Goal: Information Seeking & Learning: Learn about a topic

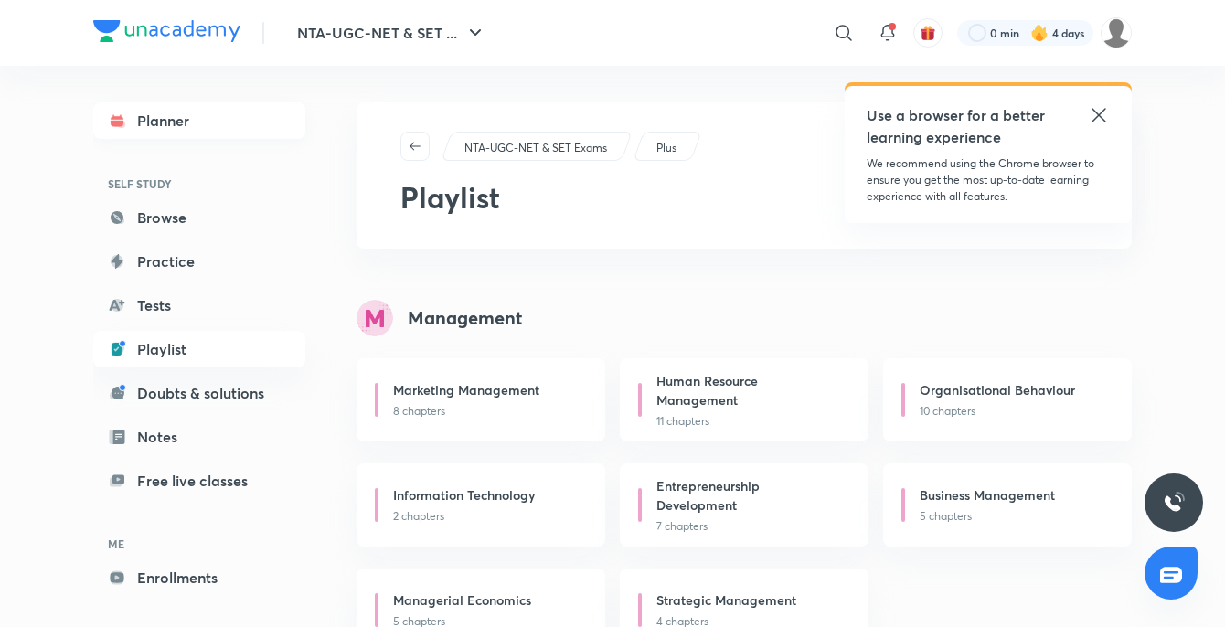
click at [167, 130] on link "Planner" at bounding box center [199, 120] width 212 height 37
drag, startPoint x: 167, startPoint y: 130, endPoint x: 187, endPoint y: 144, distance: 24.9
click at [167, 130] on link "Planner" at bounding box center [199, 120] width 212 height 37
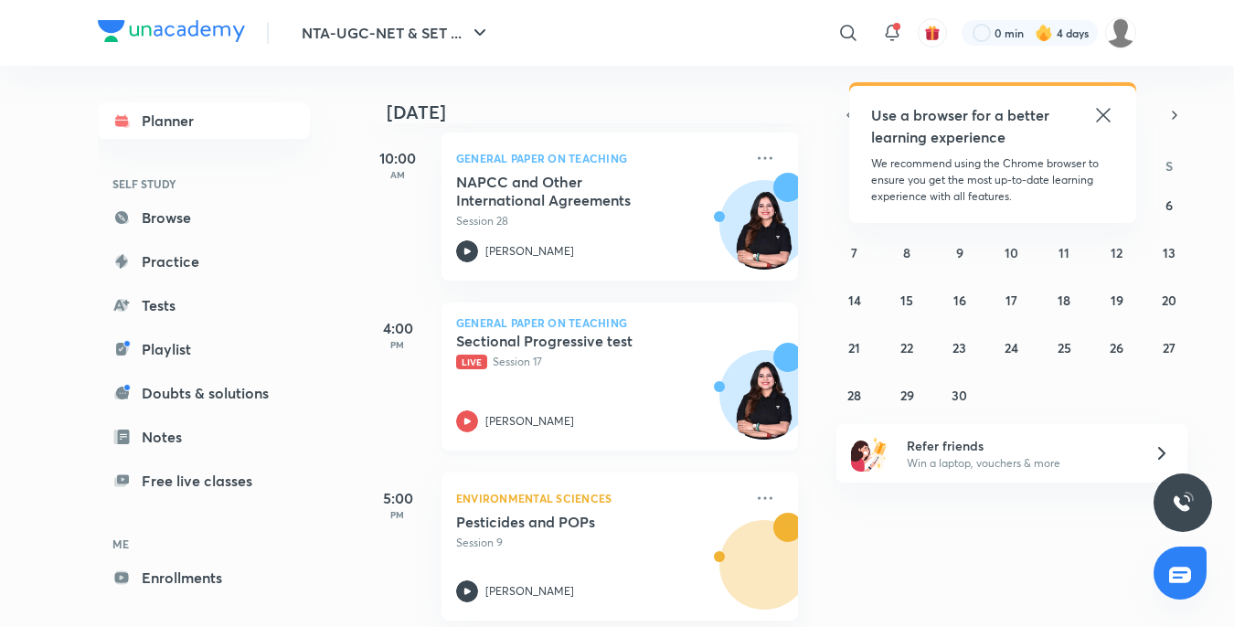
scroll to position [288, 0]
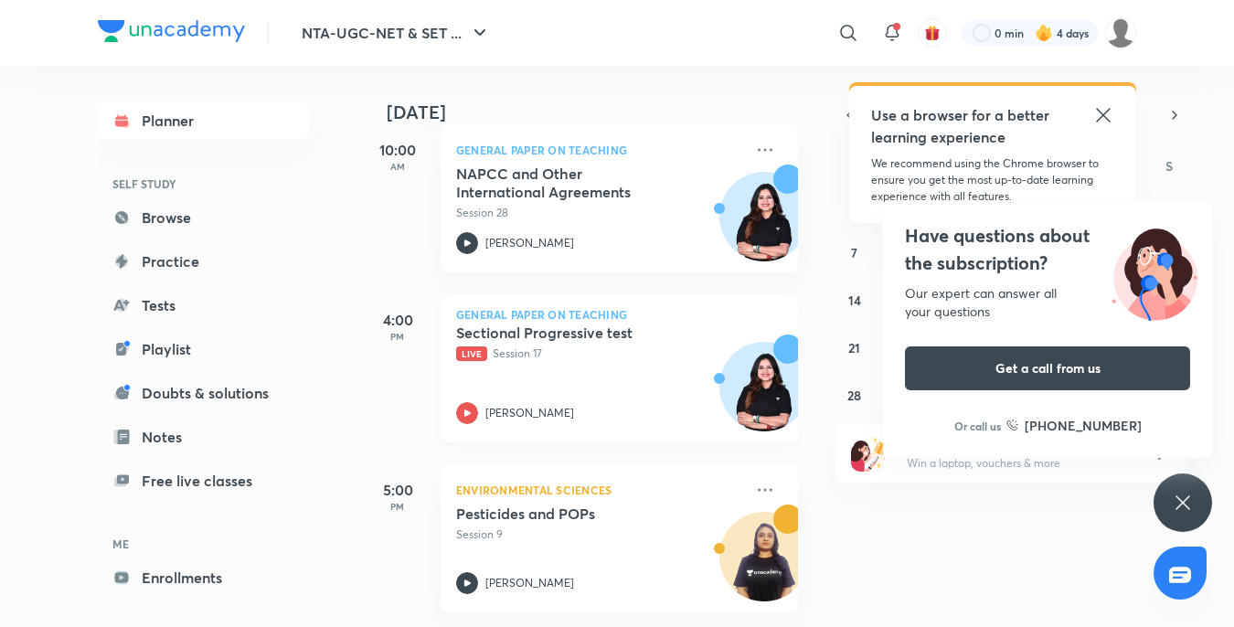
click at [570, 324] on h5 "Sectional Progressive test" at bounding box center [570, 333] width 228 height 18
